Goal: Information Seeking & Learning: Find specific fact

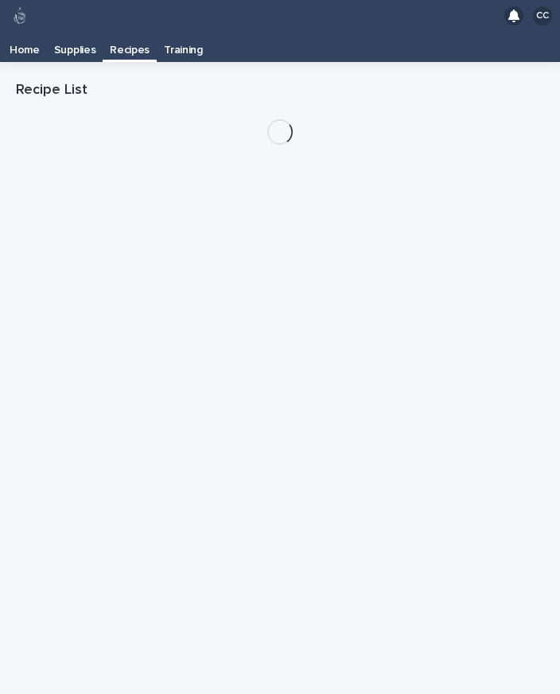
scroll to position [25, 0]
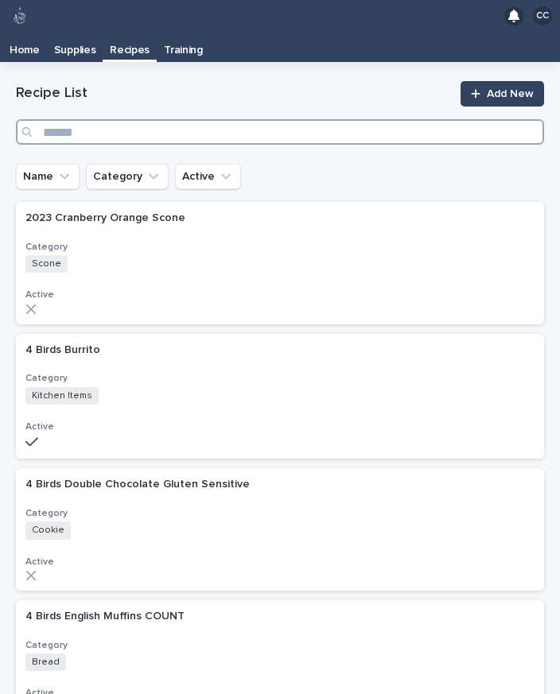
click at [111, 119] on input "Search" at bounding box center [280, 131] width 528 height 25
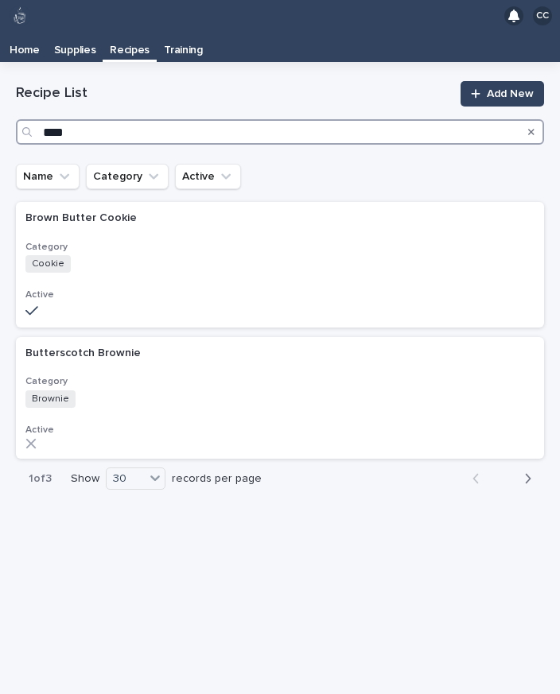
type input "*****"
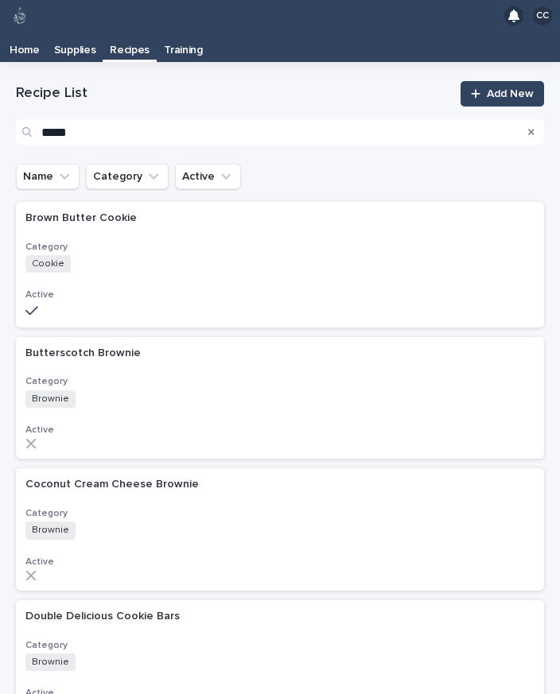
click at [62, 241] on div "Category Cookie + 0" at bounding box center [279, 257] width 509 height 33
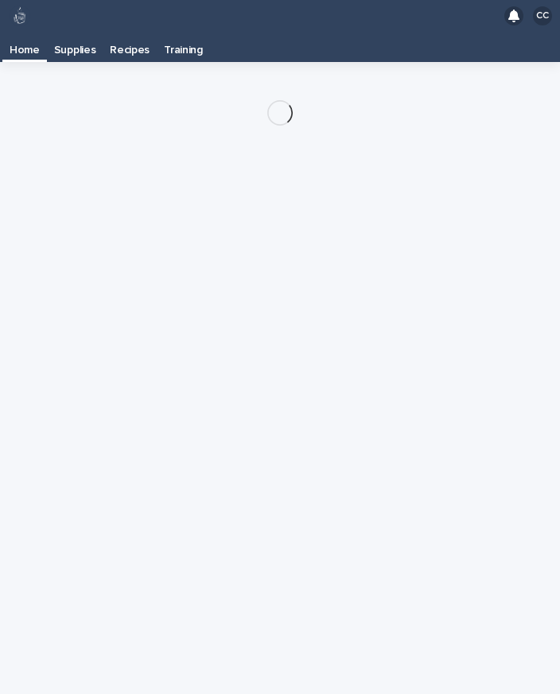
scroll to position [25, 0]
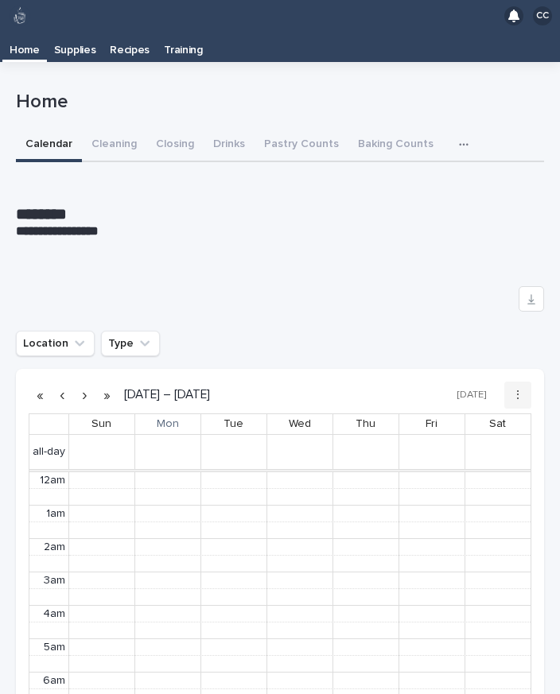
scroll to position [201, 0]
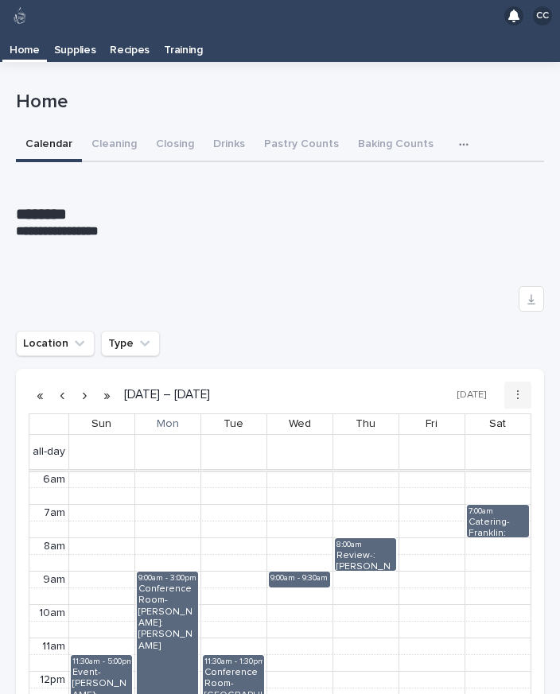
click at [130, 32] on p "Recipes" at bounding box center [130, 44] width 40 height 25
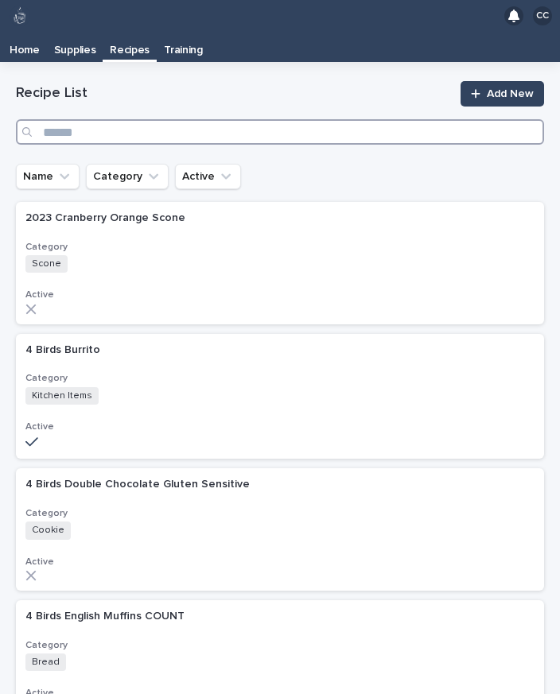
click at [69, 119] on input "Search" at bounding box center [280, 131] width 528 height 25
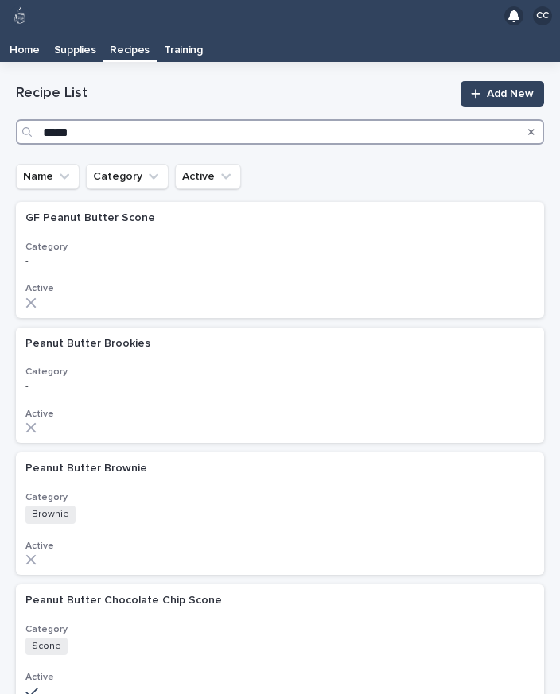
type input "******"
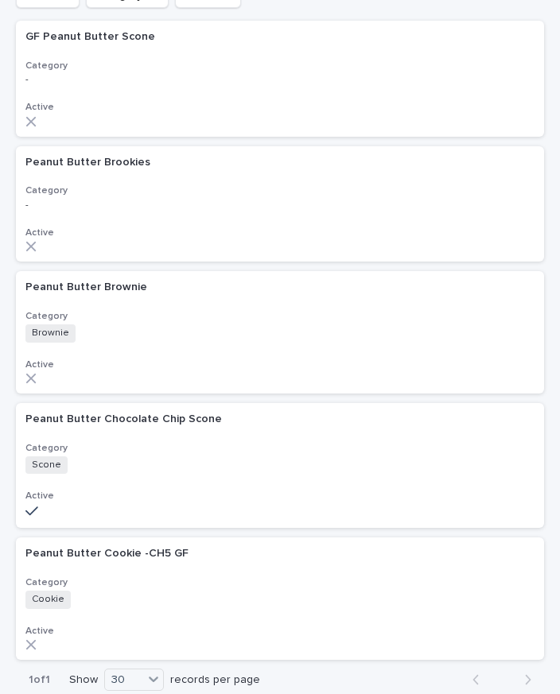
scroll to position [187, 0]
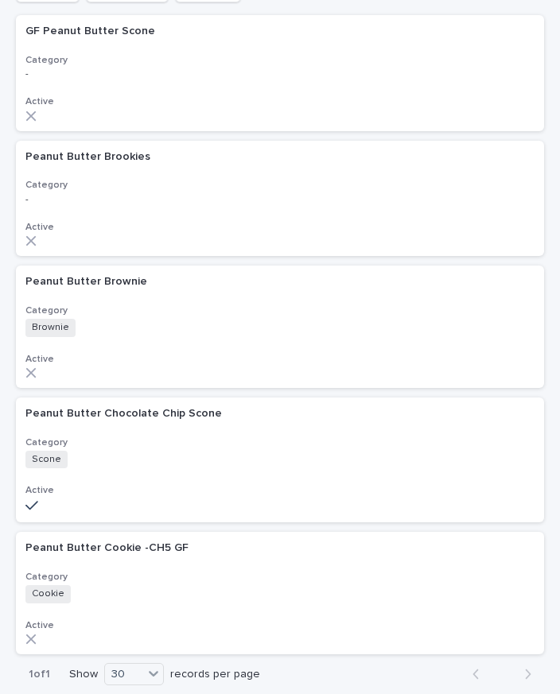
click at [119, 437] on h3 "Category" at bounding box center [279, 443] width 509 height 13
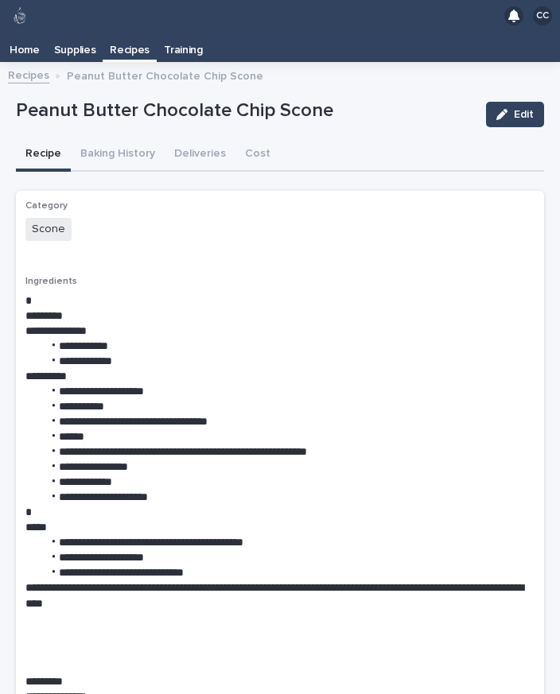
click at [130, 32] on p "Recipes" at bounding box center [130, 44] width 40 height 25
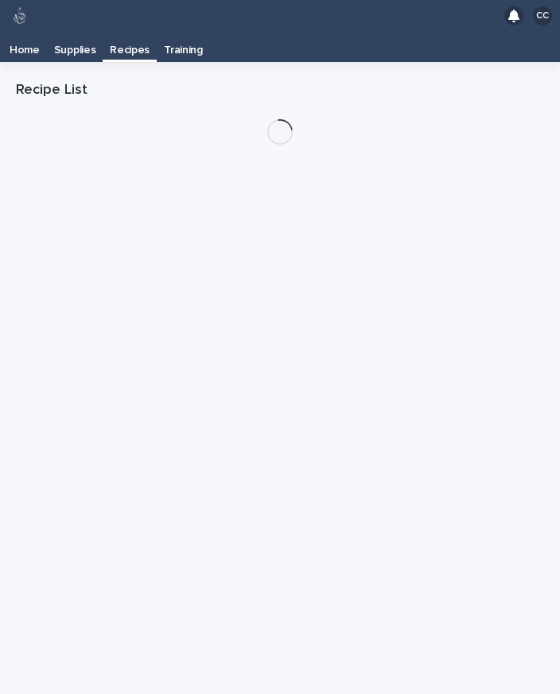
scroll to position [25, 0]
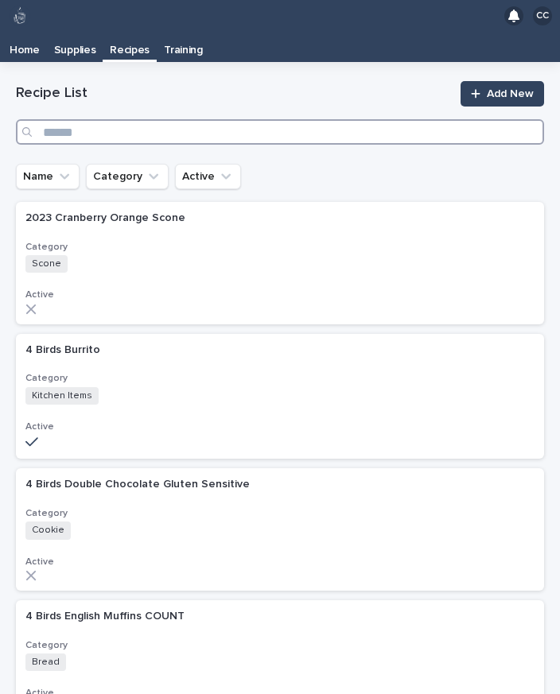
click at [108, 119] on input "Search" at bounding box center [280, 131] width 528 height 25
